Goal: Task Accomplishment & Management: Manage account settings

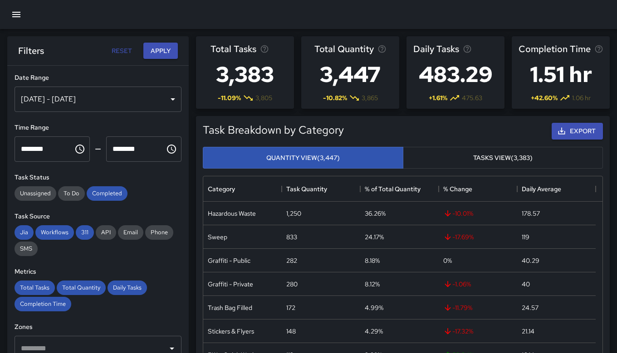
scroll to position [265, 392]
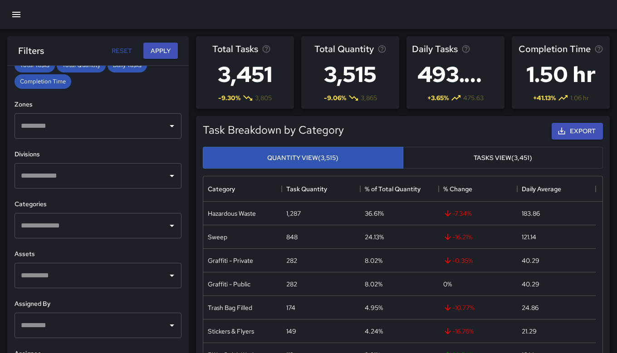
scroll to position [228, 0]
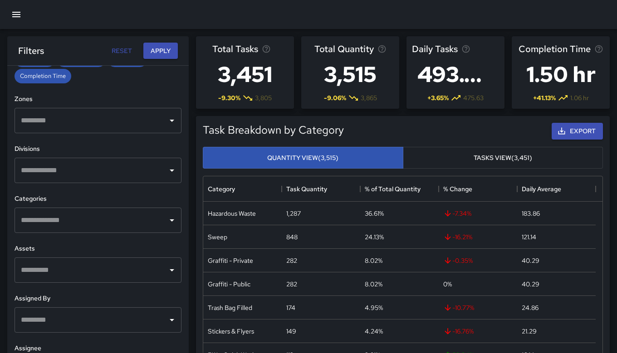
click at [135, 222] on input "text" at bounding box center [91, 220] width 145 height 17
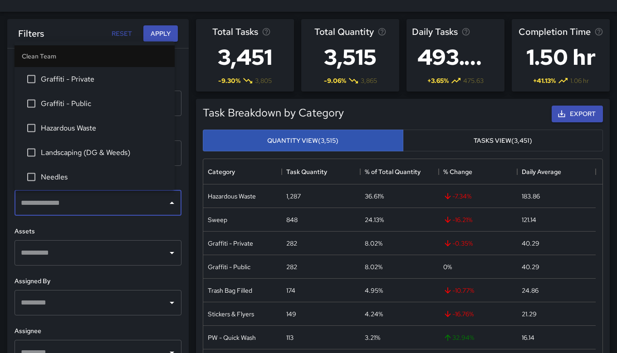
scroll to position [11, 0]
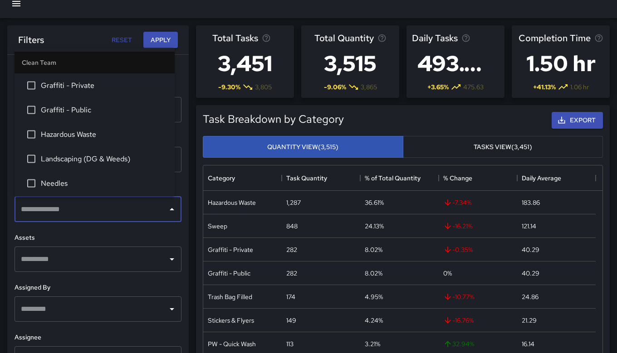
click at [127, 42] on button "Reset" at bounding box center [121, 40] width 29 height 17
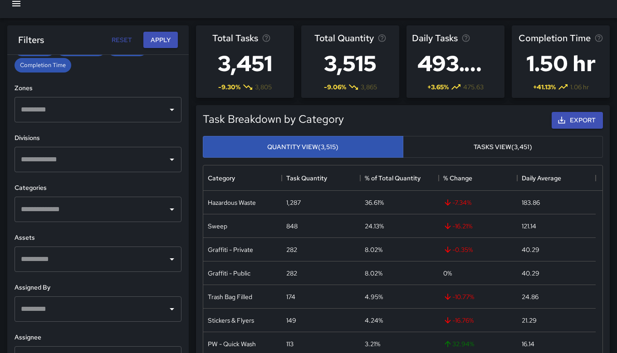
click at [127, 41] on button "Reset" at bounding box center [121, 40] width 29 height 17
click at [170, 209] on icon "Open" at bounding box center [172, 210] width 5 height 2
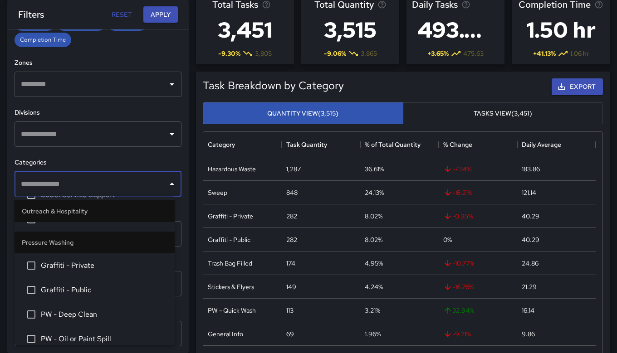
scroll to position [1167, 0]
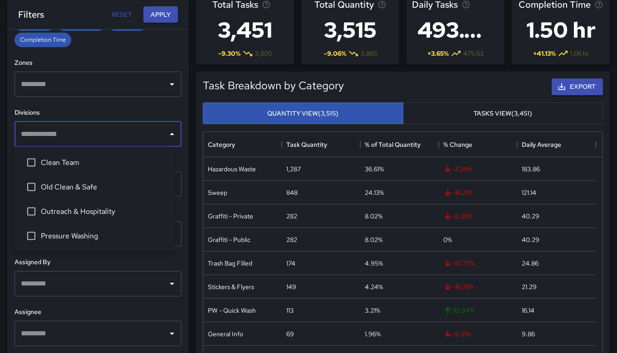
click at [123, 139] on input "text" at bounding box center [91, 134] width 145 height 17
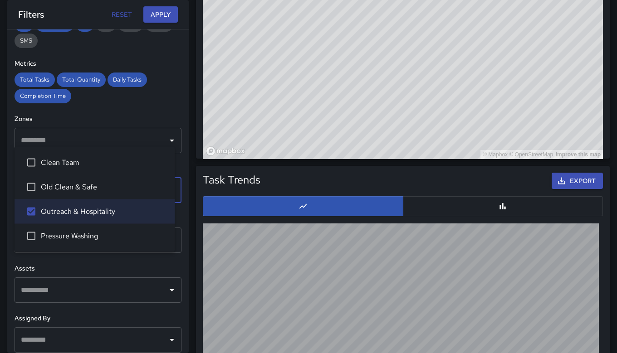
scroll to position [228, 0]
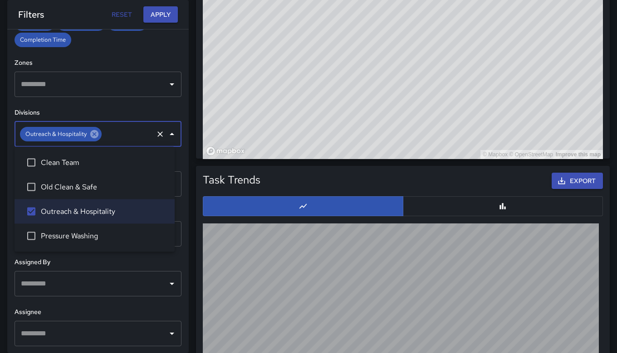
click at [93, 135] on icon at bounding box center [94, 134] width 8 height 8
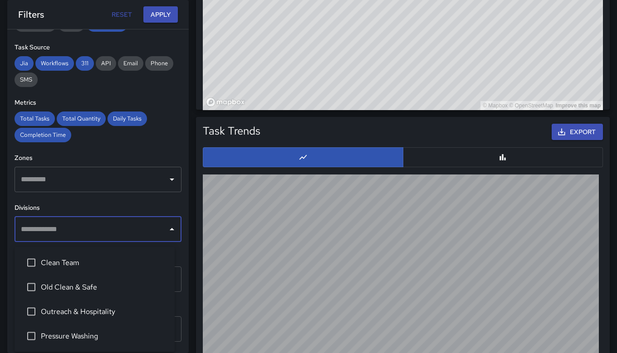
scroll to position [773, 0]
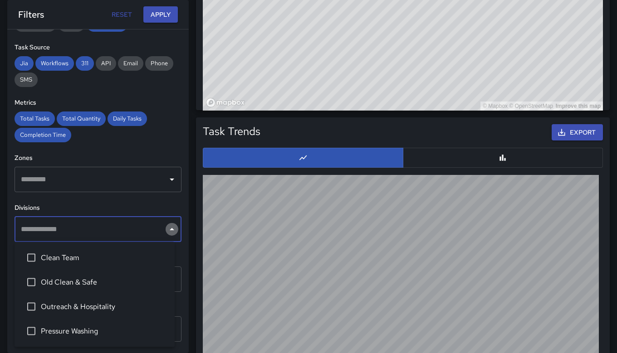
click at [167, 230] on icon "Close" at bounding box center [172, 229] width 11 height 11
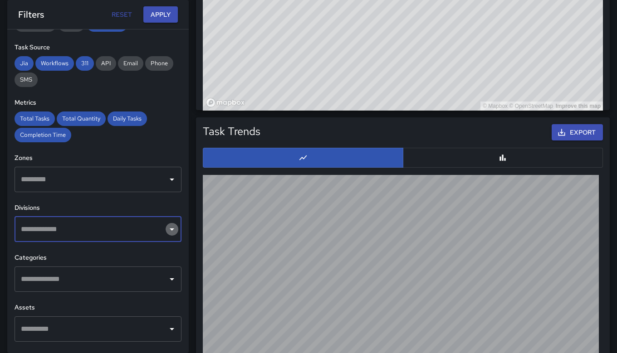
click at [167, 231] on icon "Open" at bounding box center [172, 229] width 11 height 11
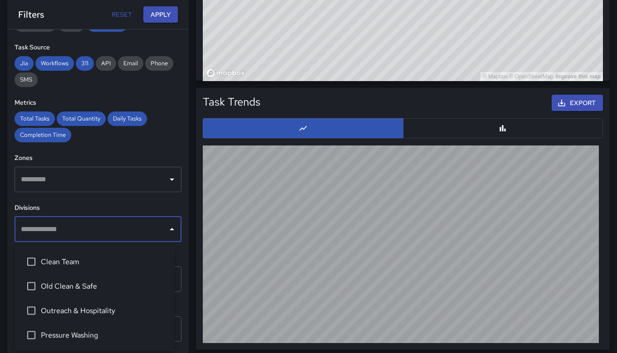
scroll to position [806, 0]
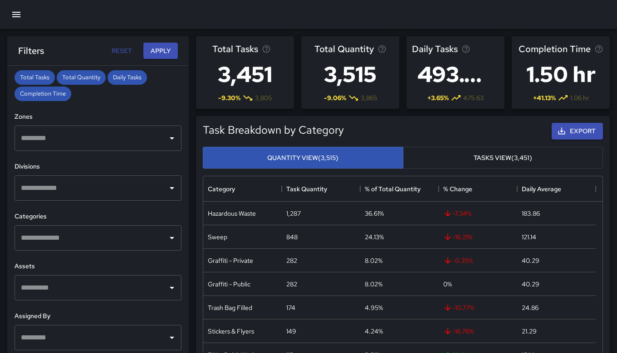
scroll to position [213, 0]
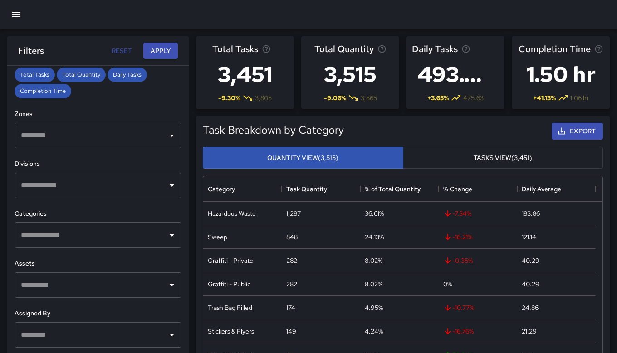
click at [106, 233] on input "text" at bounding box center [91, 235] width 145 height 17
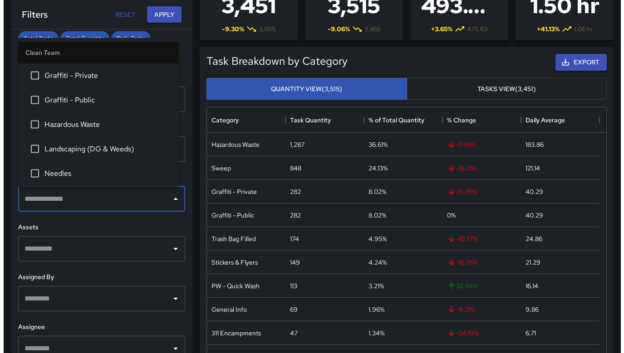
scroll to position [0, 0]
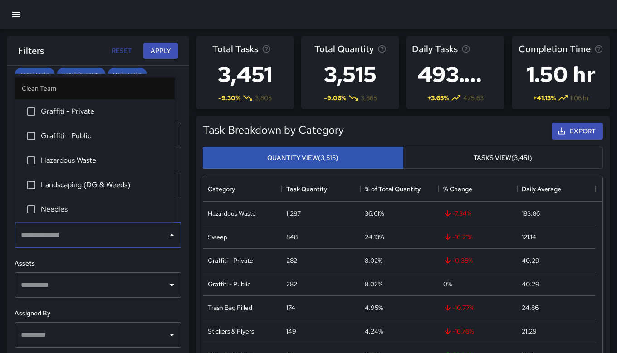
click at [22, 15] on button "button" at bounding box center [16, 15] width 22 height 22
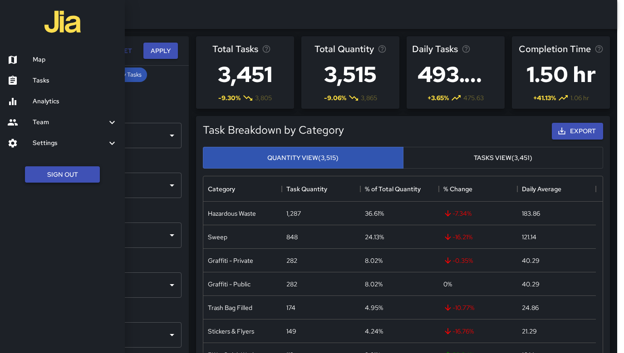
click at [51, 171] on button "Sign Out" at bounding box center [62, 175] width 75 height 17
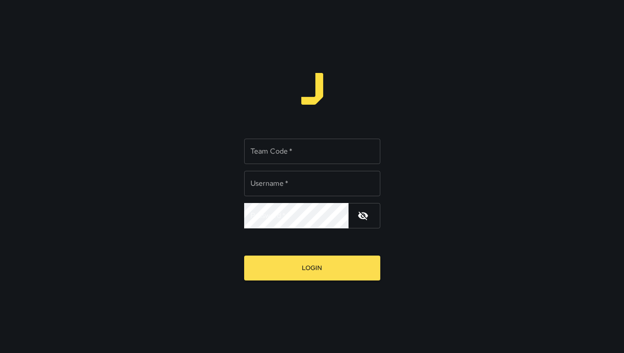
type input "*********"
click at [286, 150] on input "Team Code   *" at bounding box center [312, 151] width 136 height 25
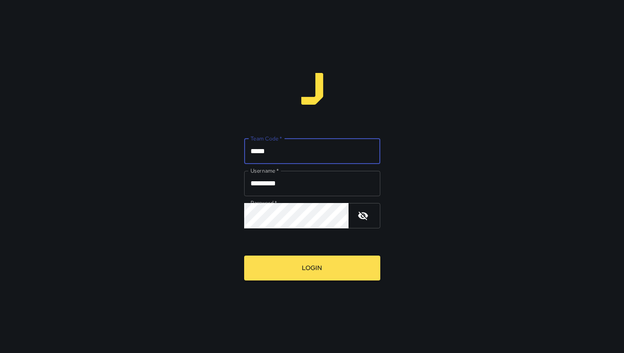
type input "*****"
click at [363, 216] on icon "button" at bounding box center [363, 216] width 11 height 11
click at [363, 216] on icon "button" at bounding box center [363, 215] width 10 height 7
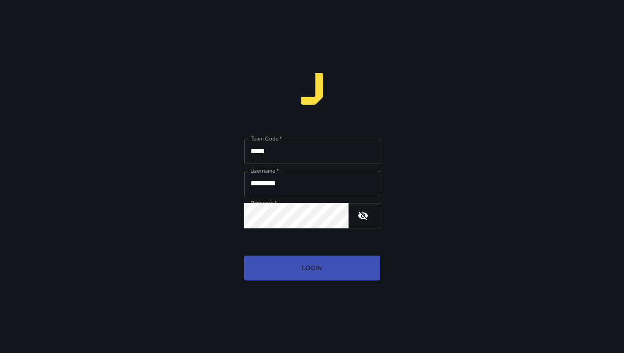
click at [302, 267] on button "Login" at bounding box center [312, 268] width 136 height 25
